Goal: Leave review/rating

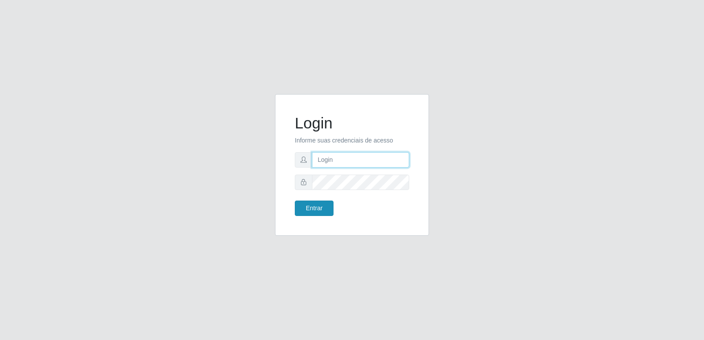
type input "[PERSON_NAME][EMAIL_ADDRESS][DOMAIN_NAME]"
click at [327, 210] on button "Entrar" at bounding box center [314, 208] width 39 height 15
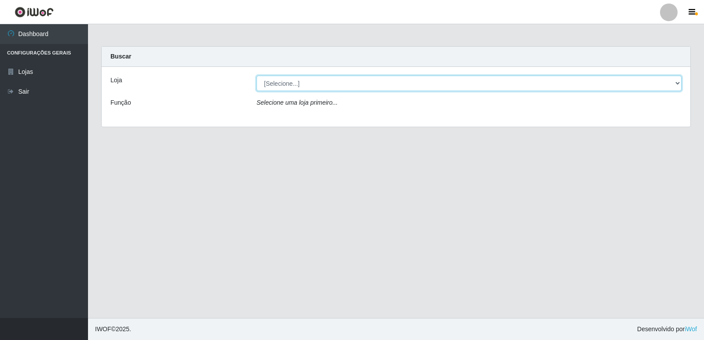
click at [299, 84] on select "[Selecione...] Hiper Queiroz - [GEOGRAPHIC_DATA] [GEOGRAPHIC_DATA] [GEOGRAPHIC_…" at bounding box center [469, 83] width 425 height 15
select select "516"
click at [257, 76] on select "[Selecione...] Hiper Queiroz - [GEOGRAPHIC_DATA] [GEOGRAPHIC_DATA] [GEOGRAPHIC_…" at bounding box center [469, 83] width 425 height 15
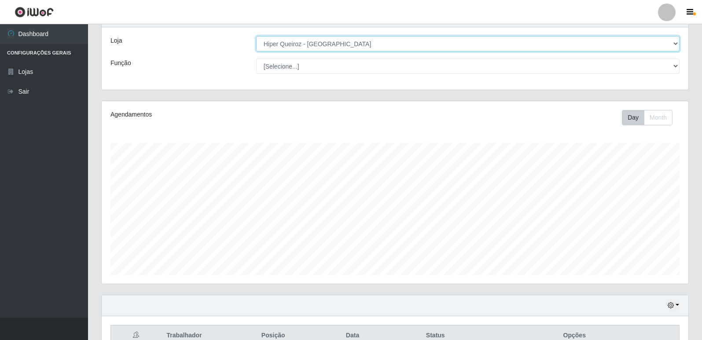
scroll to position [205, 0]
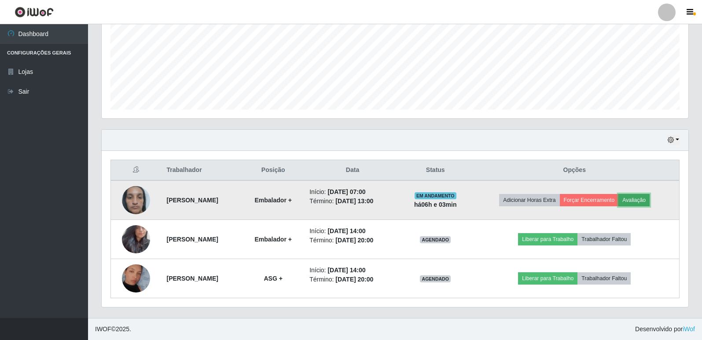
click at [637, 201] on button "Avaliação" at bounding box center [633, 200] width 31 height 12
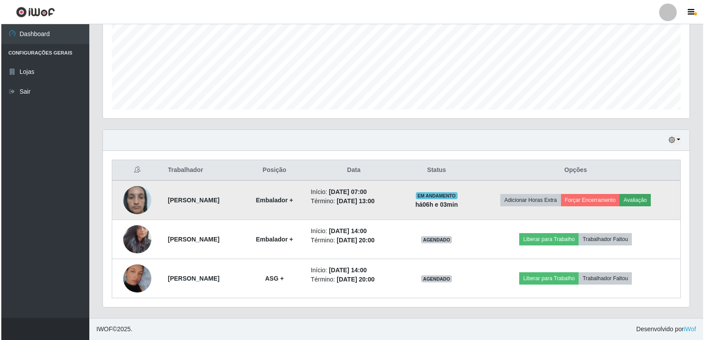
scroll to position [183, 582]
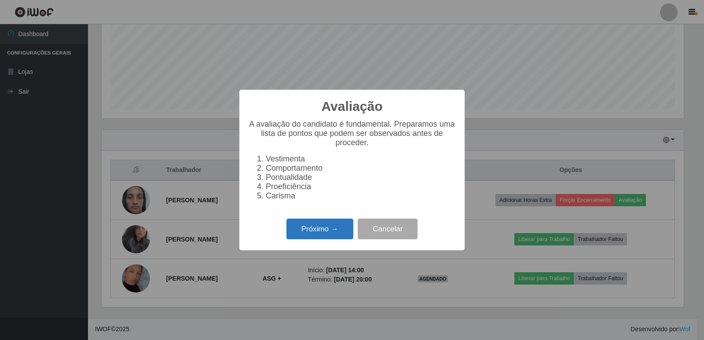
click at [343, 237] on button "Próximo →" at bounding box center [320, 229] width 67 height 21
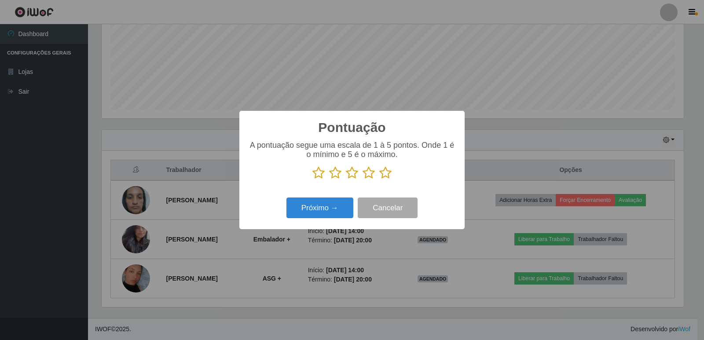
click at [389, 176] on icon at bounding box center [385, 172] width 12 height 13
click at [379, 180] on input "radio" at bounding box center [379, 180] width 0 height 0
click at [337, 207] on button "Próximo →" at bounding box center [320, 208] width 67 height 21
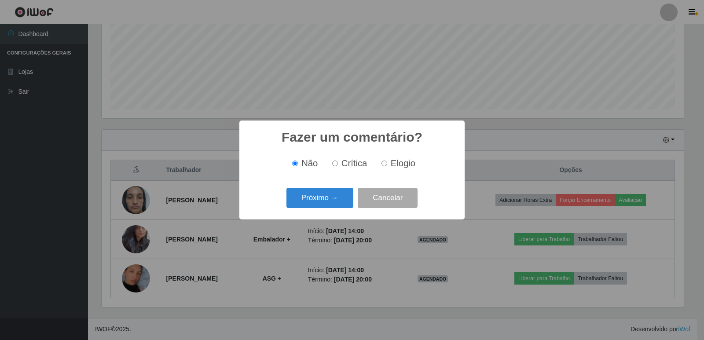
click at [382, 166] on input "Elogio" at bounding box center [385, 164] width 6 height 6
radio input "true"
click at [322, 196] on button "Próximo →" at bounding box center [320, 198] width 67 height 21
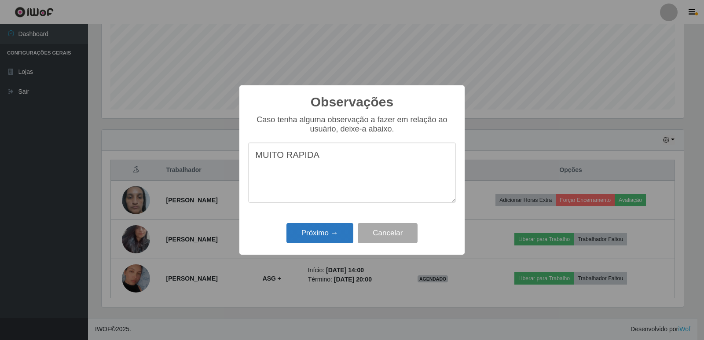
type textarea "MUITO RAPIDA"
click at [315, 225] on button "Próximo →" at bounding box center [320, 233] width 67 height 21
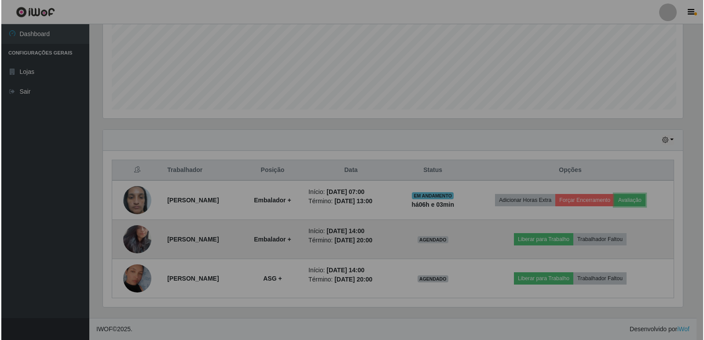
scroll to position [183, 587]
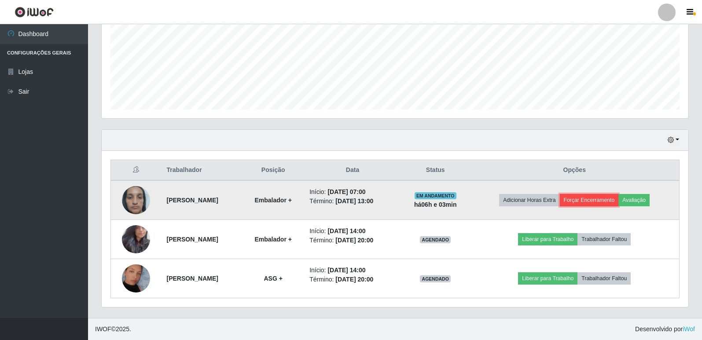
click at [591, 202] on button "Forçar Encerramento" at bounding box center [589, 200] width 59 height 12
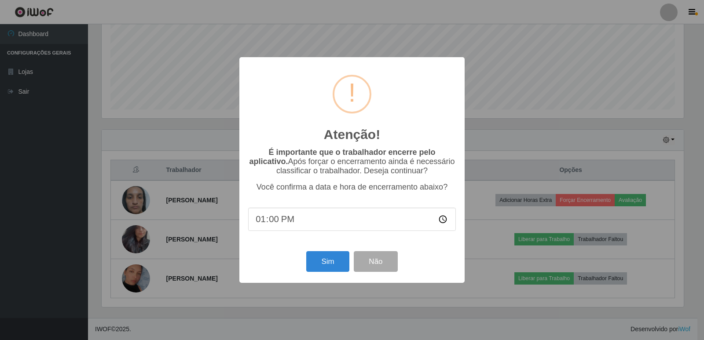
click at [287, 220] on input "13:00" at bounding box center [352, 219] width 208 height 23
click at [322, 265] on button "Sim" at bounding box center [327, 261] width 43 height 21
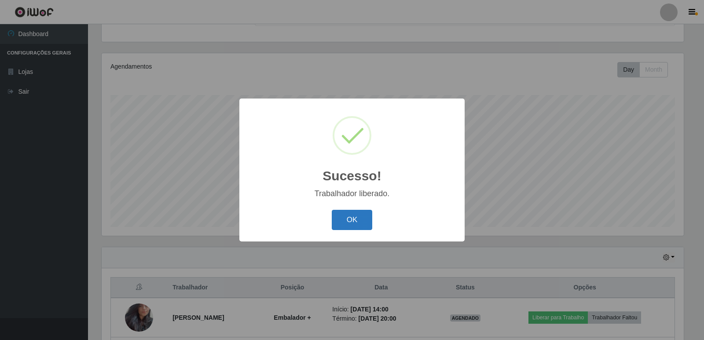
click at [351, 217] on button "OK" at bounding box center [352, 220] width 41 height 21
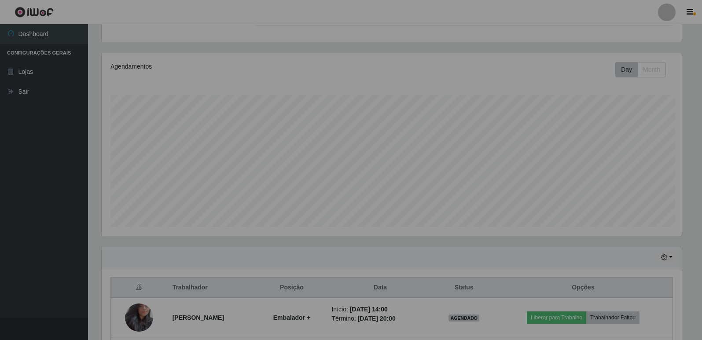
scroll to position [183, 587]
